Goal: Transaction & Acquisition: Purchase product/service

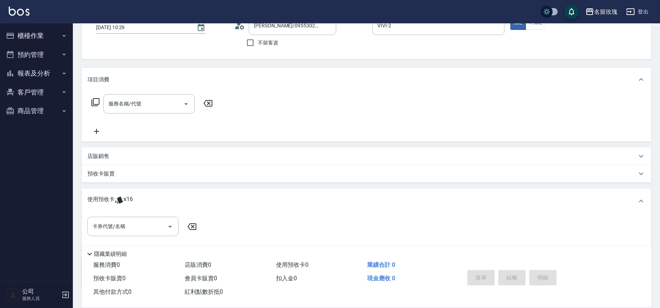
scroll to position [104, 0]
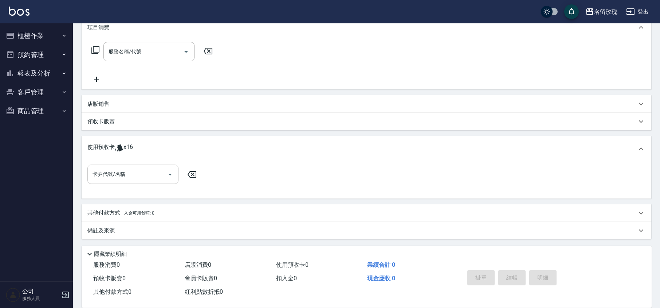
click at [127, 171] on input "卡券代號/名稱" at bounding box center [128, 174] width 74 height 13
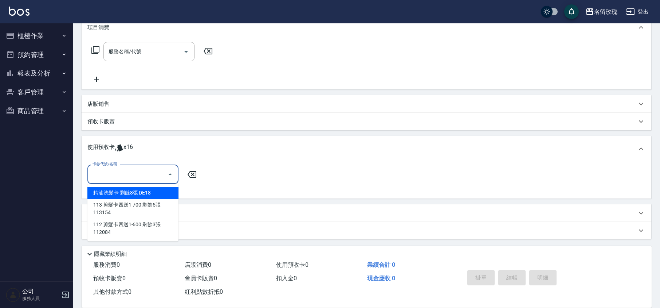
click at [160, 196] on div "精油洗髮卡 剩餘8張 DE18" at bounding box center [132, 193] width 91 height 12
type input "精油洗髮卡 DE18"
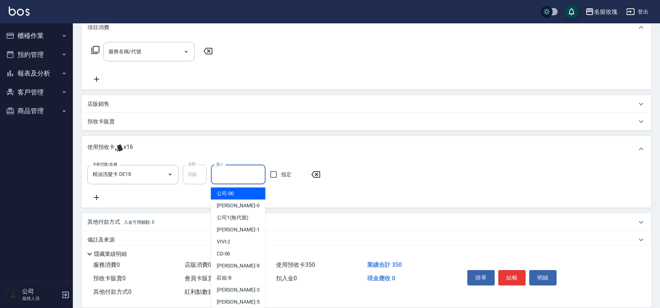
click at [239, 174] on input "洗-1" at bounding box center [238, 174] width 48 height 13
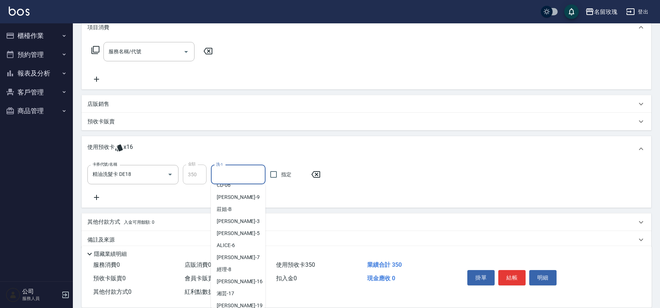
scroll to position [136, 0]
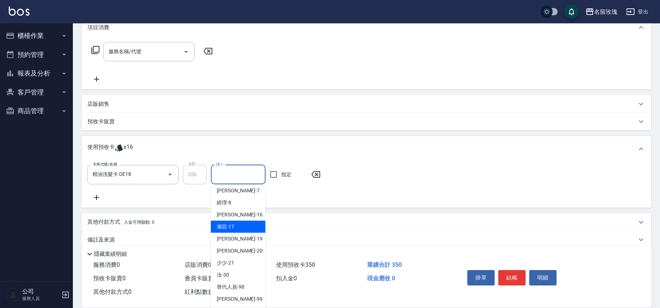
click at [228, 223] on span "湘芸 -17" at bounding box center [225, 227] width 17 height 8
type input "湘芸-17"
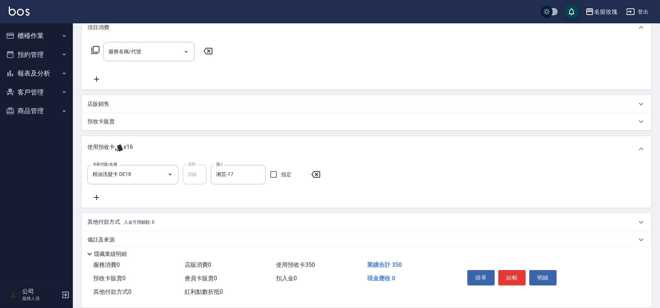
click at [100, 196] on icon at bounding box center [96, 197] width 18 height 9
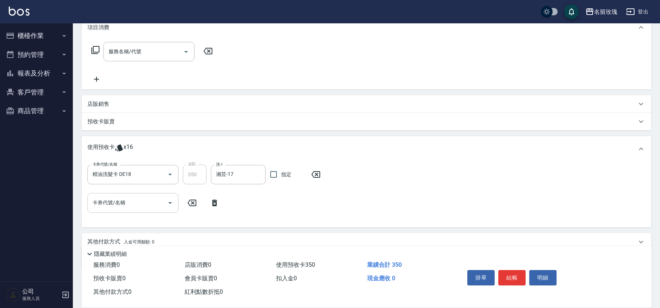
click at [118, 197] on div "卡券代號/名稱 卡券代號/名稱" at bounding box center [132, 202] width 91 height 19
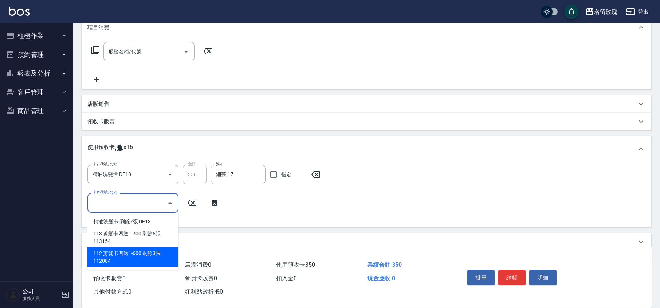
click at [137, 250] on div "112 剪髮卡四送1-600 剩餘3張 112084" at bounding box center [132, 257] width 91 height 20
type input "112 剪髮卡四送1-600 112084"
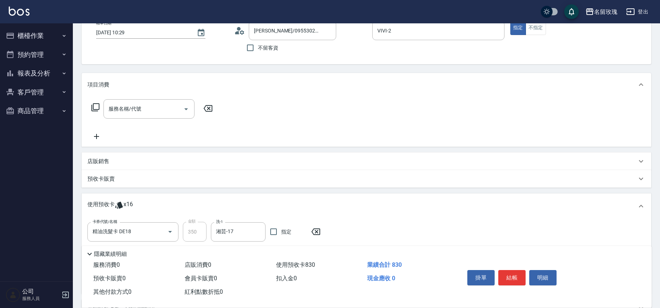
scroll to position [0, 0]
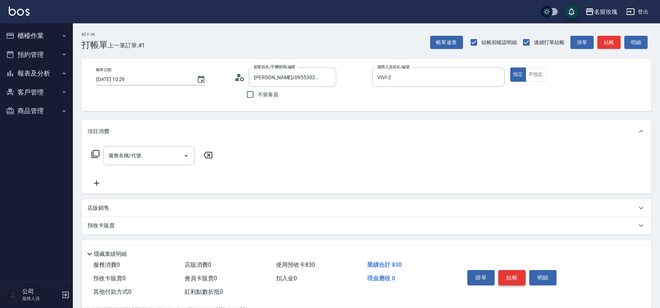
click at [511, 279] on button "結帳" at bounding box center [512, 277] width 27 height 15
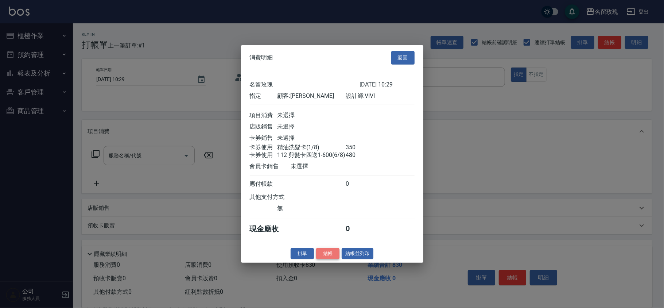
click at [330, 255] on button "結帳" at bounding box center [327, 252] width 23 height 11
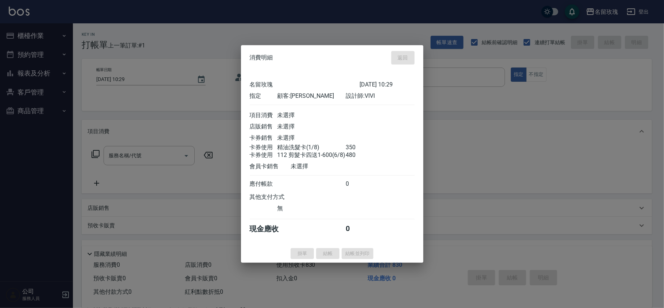
type input "[DATE] 11:30"
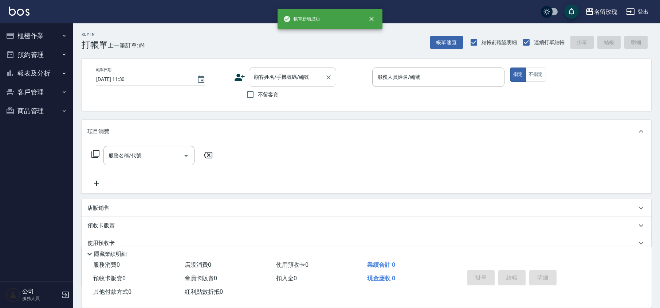
click at [273, 82] on input "顧客姓名/手機號碼/編號" at bounding box center [287, 77] width 70 height 13
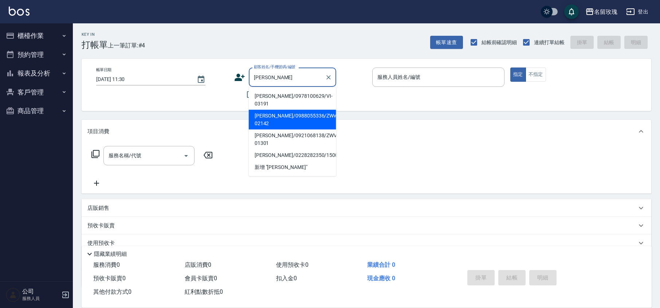
click at [264, 110] on li "[PERSON_NAME]/0988055336/ZWvi-02142" at bounding box center [292, 120] width 87 height 20
type input "[PERSON_NAME]/0988055336/ZWvi-02142"
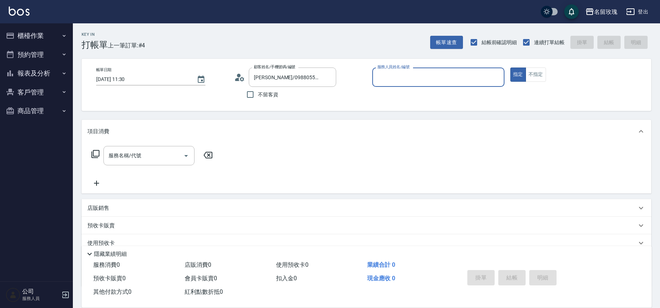
type input "VIVI-2"
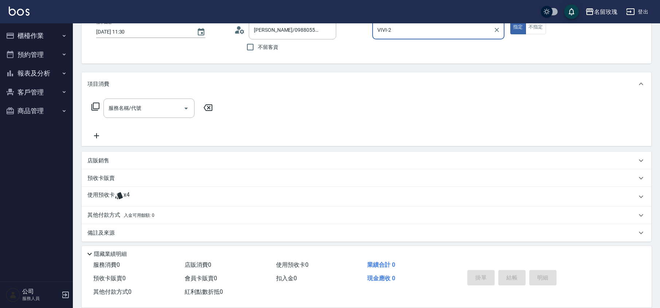
scroll to position [50, 0]
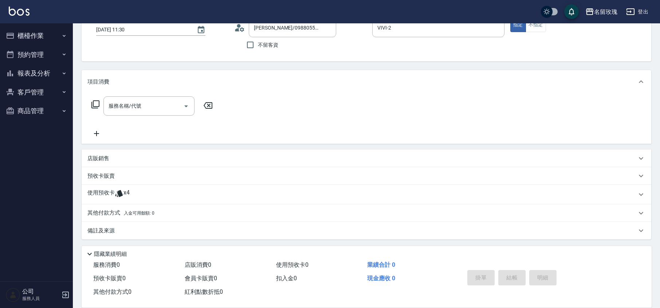
click at [121, 198] on p at bounding box center [119, 194] width 9 height 11
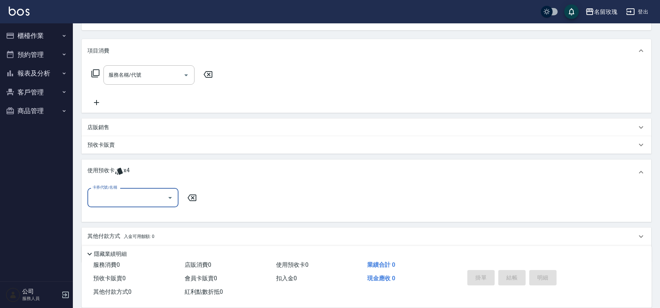
scroll to position [104, 0]
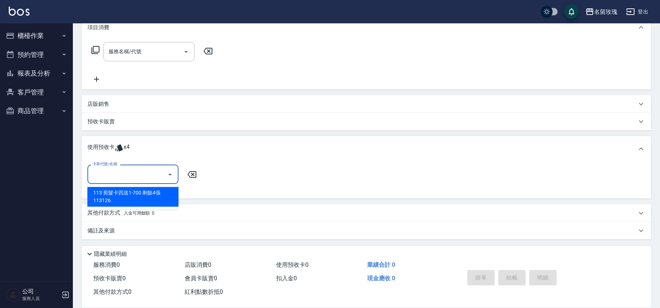
click at [126, 177] on input "卡券代號/名稱" at bounding box center [128, 174] width 74 height 13
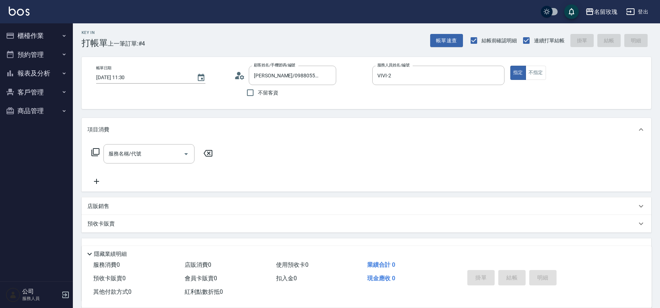
scroll to position [0, 0]
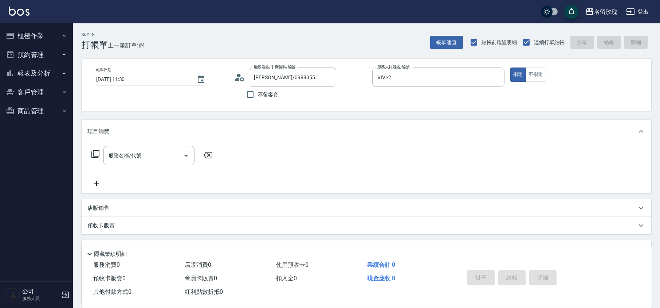
click at [234, 77] on div "帳單日期 [DATE] 11:30 顧客姓名/手機號碼/編號 [PERSON_NAME]/0988055336/ZWvi-02142 顧客姓名/手機號碼/編號…" at bounding box center [366, 84] width 553 height 35
click at [238, 77] on circle at bounding box center [239, 76] width 4 height 4
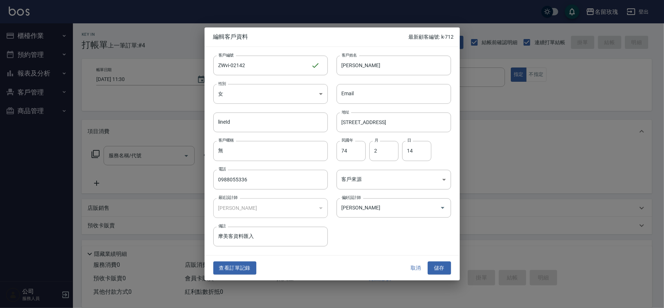
click at [418, 273] on button "取消" at bounding box center [415, 267] width 23 height 13
